Goal: Task Accomplishment & Management: Manage account settings

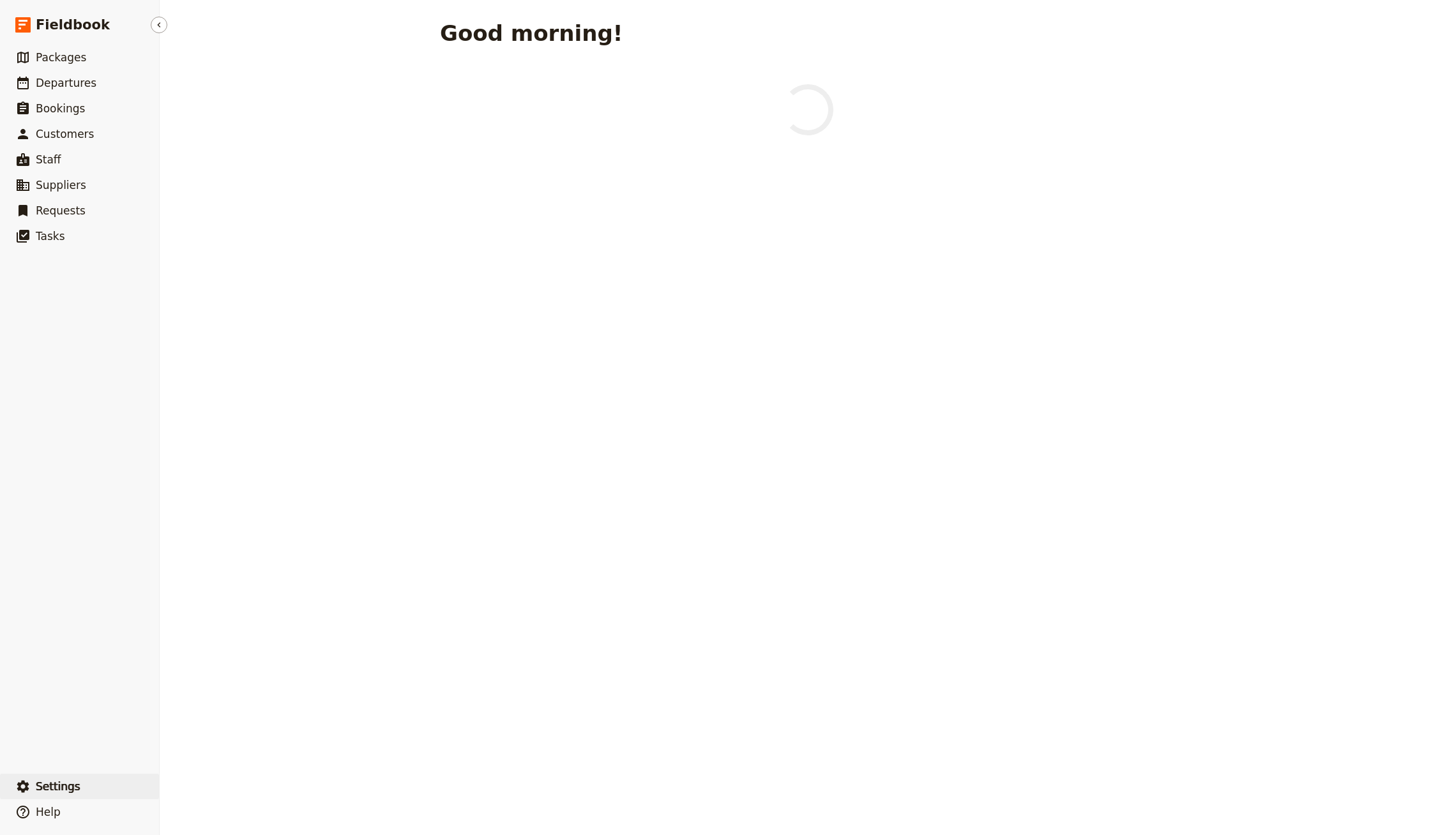
click at [96, 781] on button "​ Settings" at bounding box center [80, 787] width 159 height 26
